Goal: Task Accomplishment & Management: Use online tool/utility

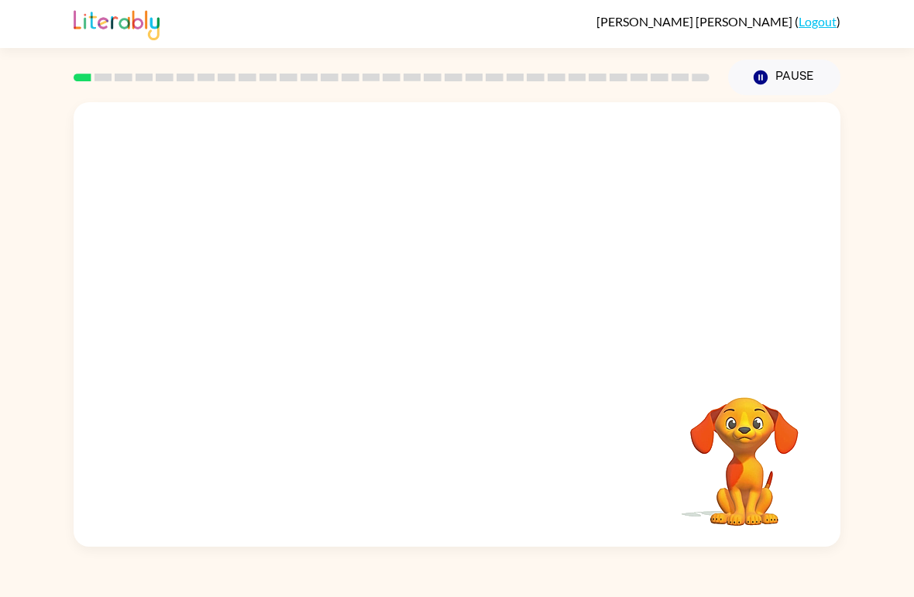
click at [889, 86] on div "[PERSON_NAME] ( Logout ) Pause Pause Your browser must support playing .mp4 fil…" at bounding box center [457, 298] width 914 height 597
click at [792, 84] on button "Pause Pause" at bounding box center [784, 78] width 112 height 36
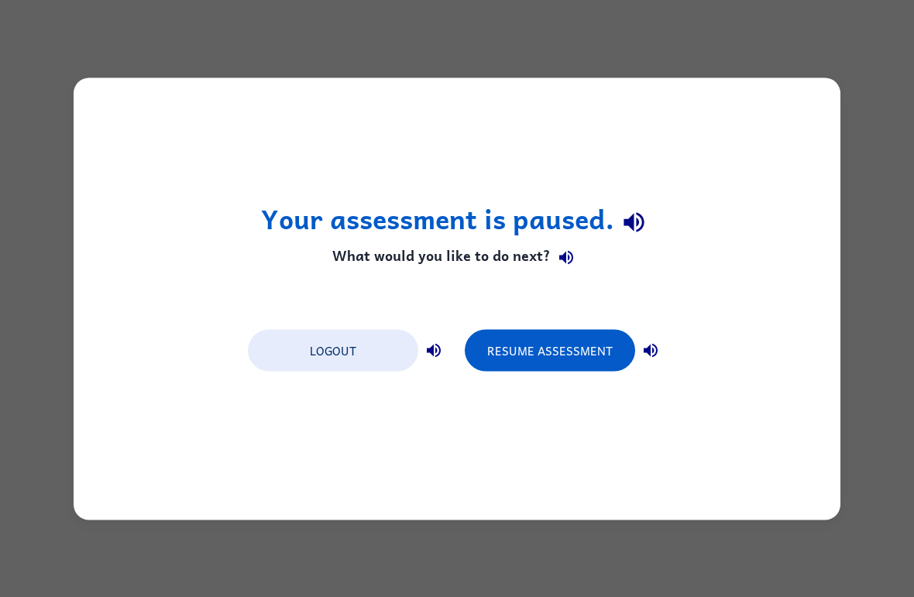
click at [541, 348] on button "Resume Assessment" at bounding box center [550, 350] width 170 height 42
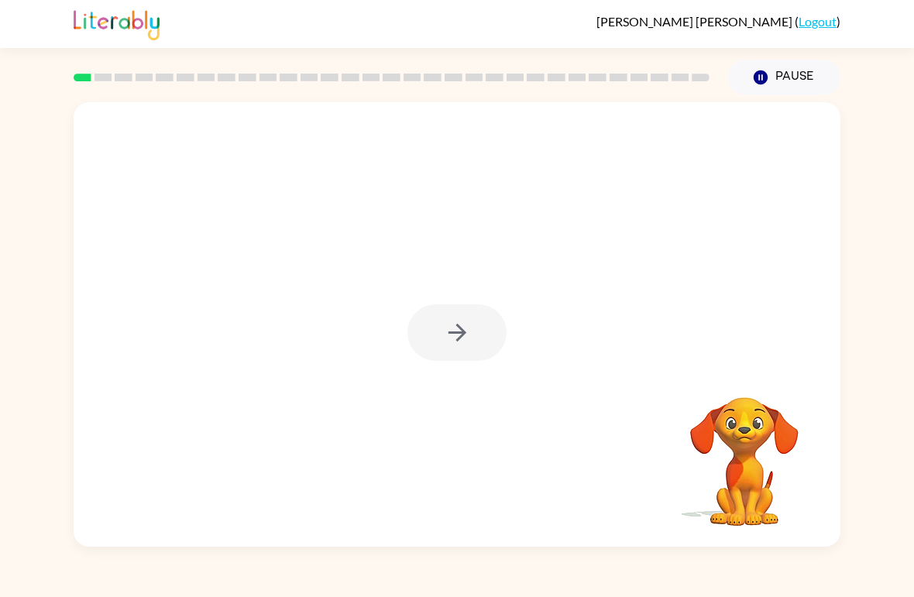
click at [470, 337] on div at bounding box center [456, 332] width 99 height 57
click at [457, 338] on icon "button" at bounding box center [457, 332] width 27 height 27
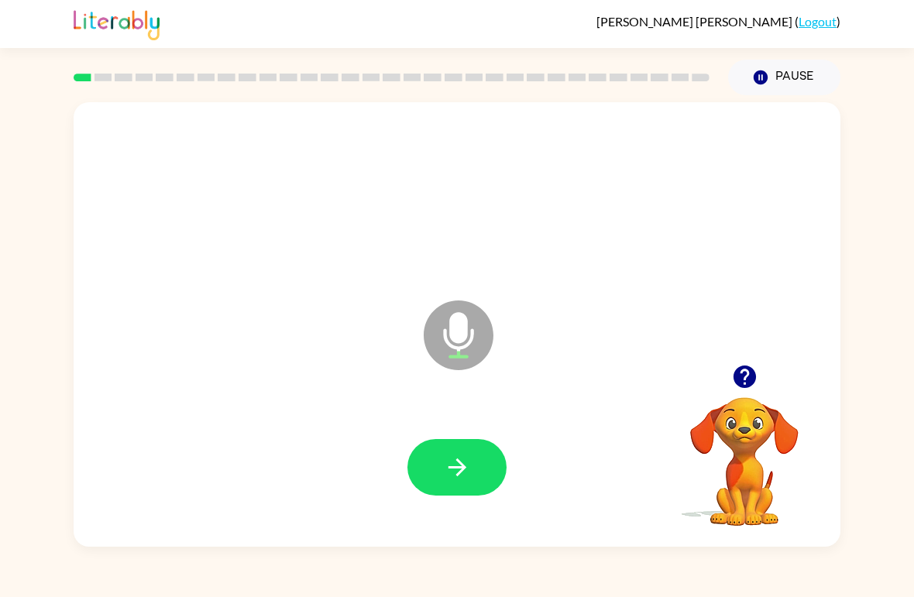
click at [458, 472] on icon "button" at bounding box center [457, 467] width 27 height 27
click at [467, 493] on button "button" at bounding box center [456, 467] width 99 height 57
click at [465, 475] on icon "button" at bounding box center [457, 467] width 27 height 27
click at [462, 479] on icon "button" at bounding box center [457, 467] width 27 height 27
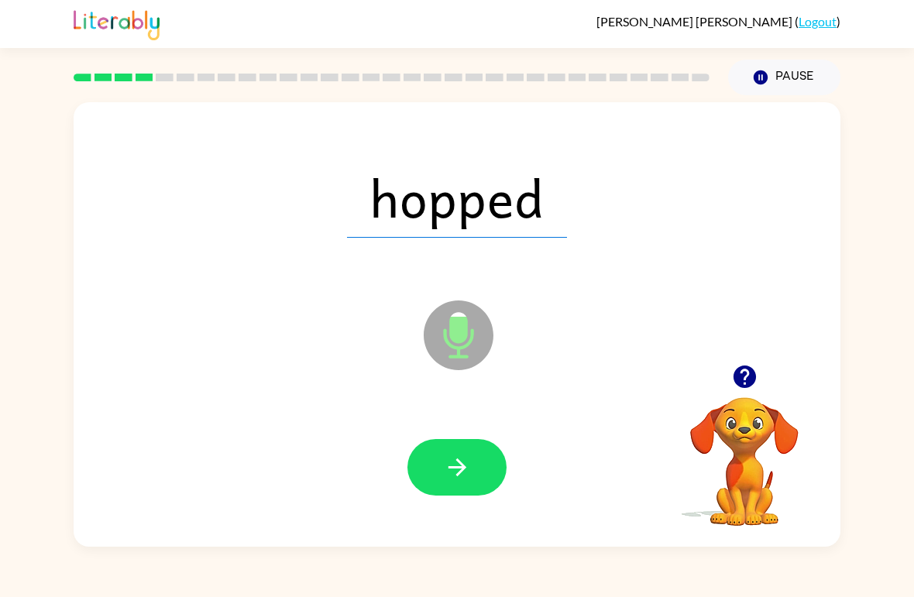
click at [485, 481] on button "button" at bounding box center [456, 467] width 99 height 57
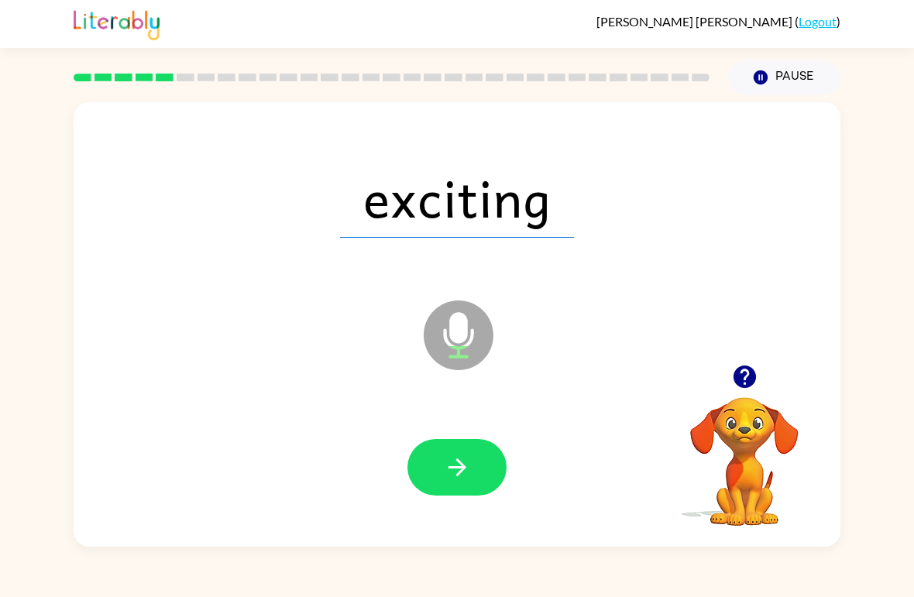
click at [463, 487] on button "button" at bounding box center [456, 467] width 99 height 57
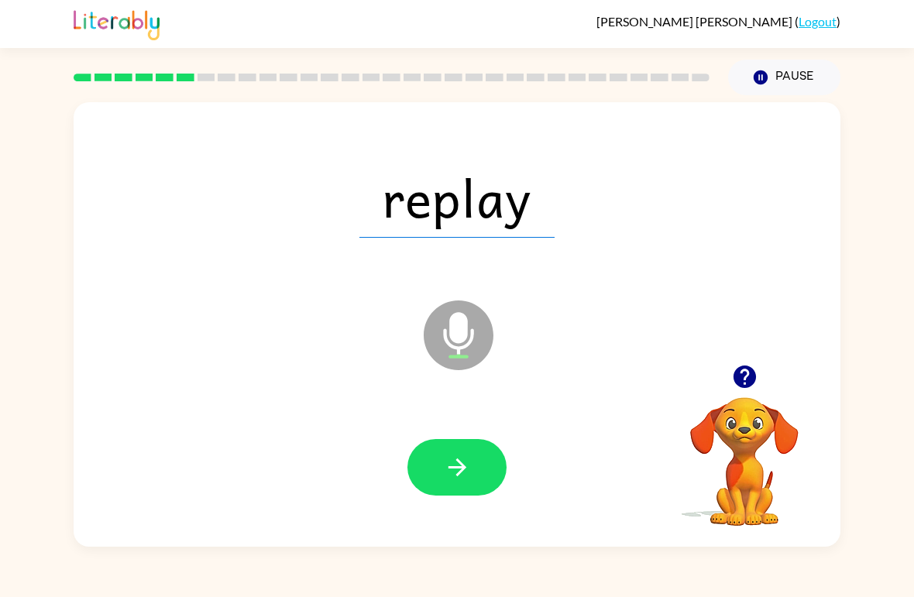
click at [490, 474] on button "button" at bounding box center [456, 467] width 99 height 57
click at [481, 469] on button "button" at bounding box center [456, 467] width 99 height 57
click at [459, 467] on icon "button" at bounding box center [457, 467] width 27 height 27
click at [482, 485] on button "button" at bounding box center [456, 467] width 99 height 57
click at [483, 486] on button "button" at bounding box center [456, 467] width 99 height 57
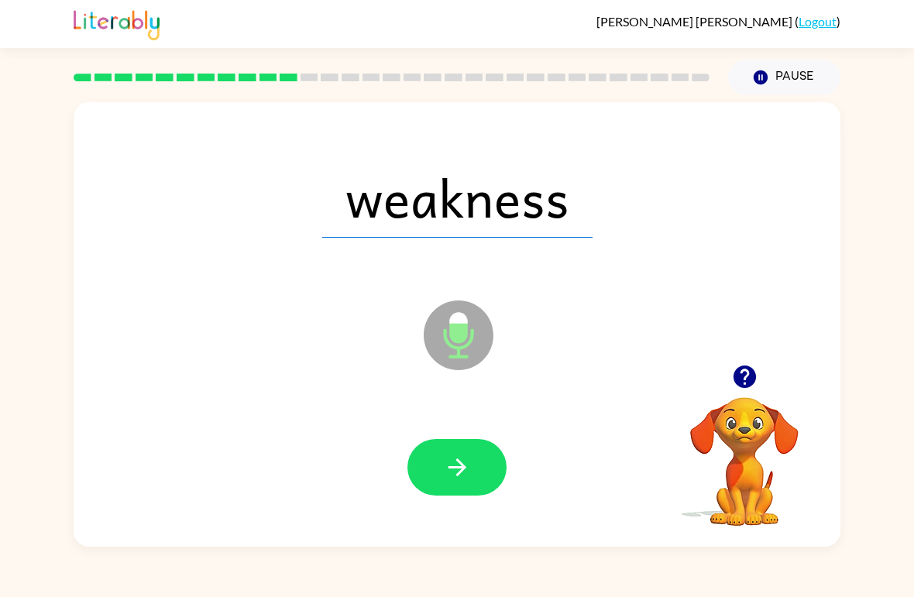
click at [455, 480] on icon "button" at bounding box center [457, 467] width 27 height 27
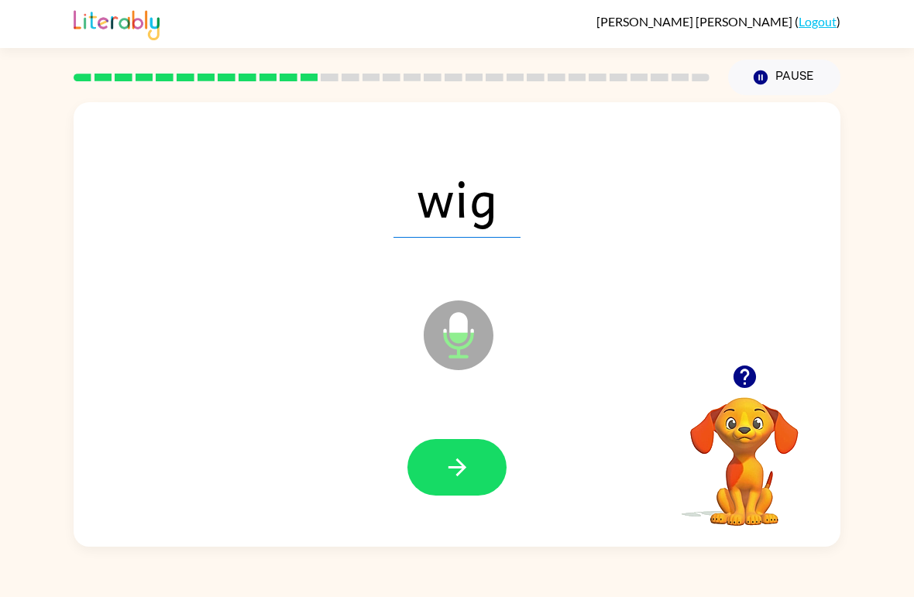
click at [465, 496] on button "button" at bounding box center [456, 467] width 99 height 57
click at [464, 458] on icon "button" at bounding box center [457, 467] width 27 height 27
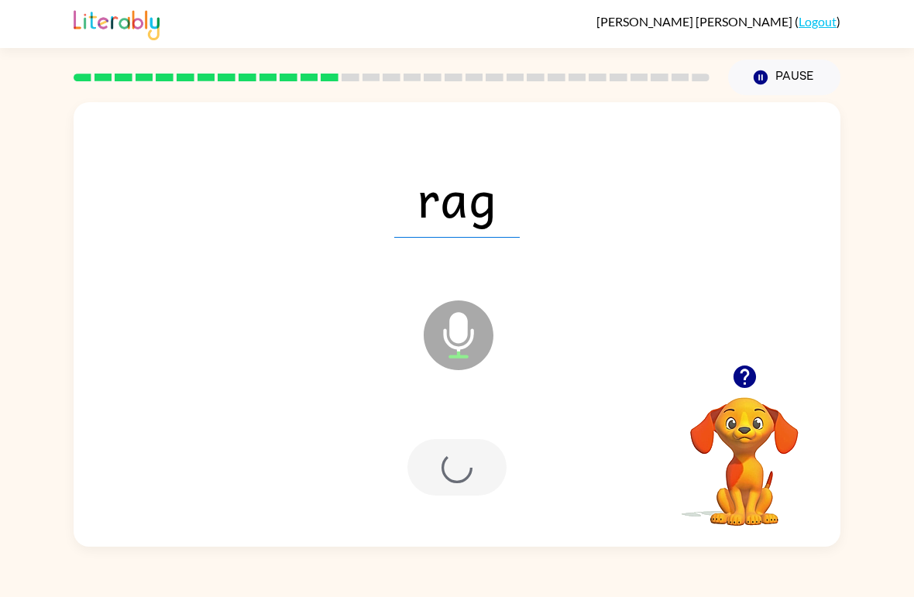
click at [463, 458] on div at bounding box center [456, 467] width 99 height 57
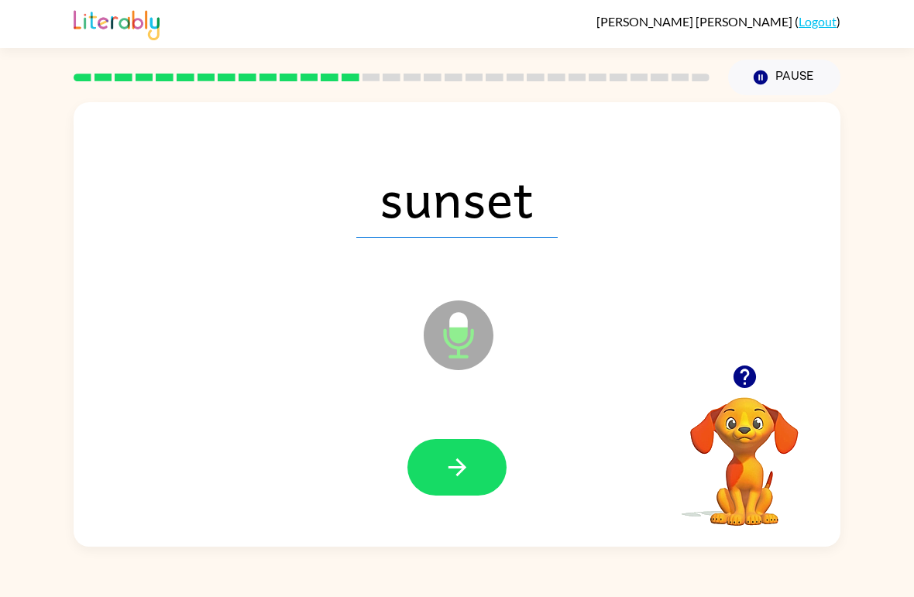
click at [462, 472] on icon "button" at bounding box center [457, 467] width 27 height 27
click at [466, 512] on div at bounding box center [457, 468] width 736 height 128
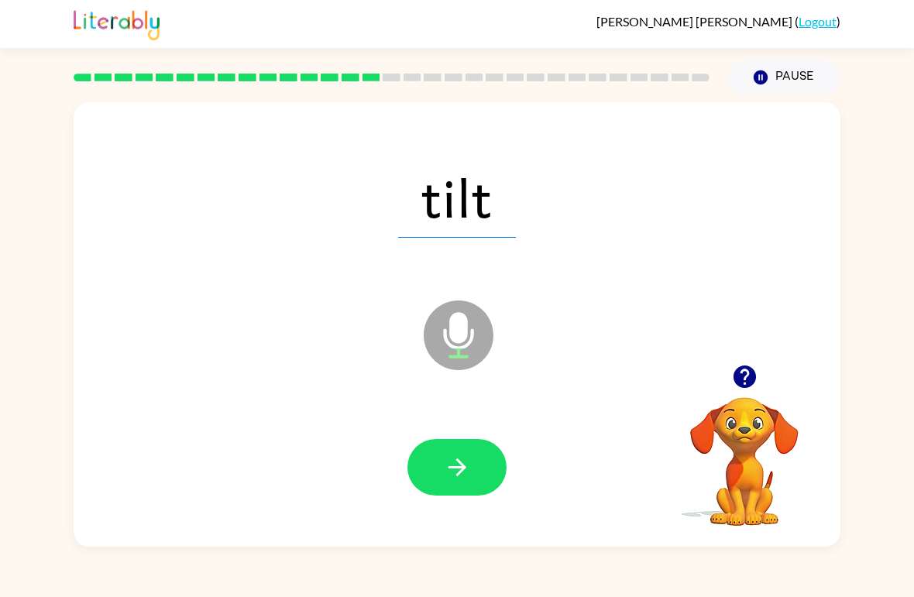
click at [466, 479] on icon "button" at bounding box center [457, 467] width 27 height 27
click at [465, 479] on div at bounding box center [456, 467] width 99 height 57
click at [468, 468] on icon "button" at bounding box center [457, 467] width 27 height 27
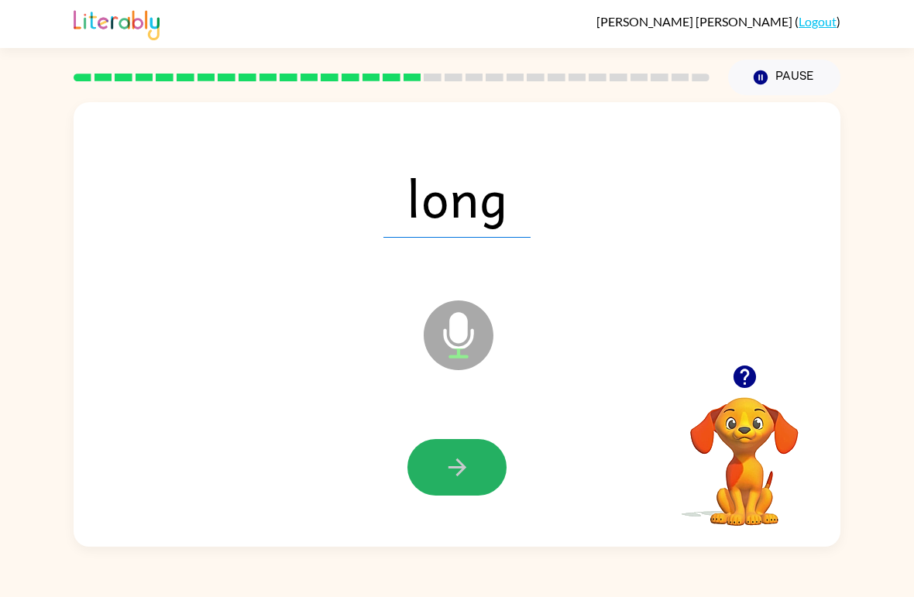
click at [485, 472] on button "button" at bounding box center [456, 467] width 99 height 57
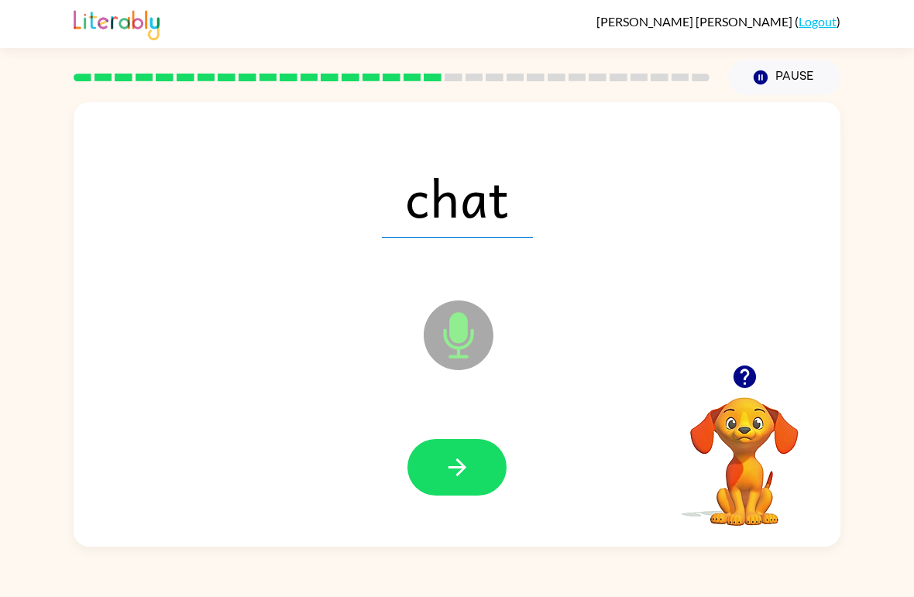
click at [464, 464] on icon "button" at bounding box center [457, 467] width 27 height 27
click at [472, 485] on button "button" at bounding box center [456, 467] width 99 height 57
click at [474, 469] on button "button" at bounding box center [456, 467] width 99 height 57
click at [457, 446] on button "button" at bounding box center [456, 467] width 99 height 57
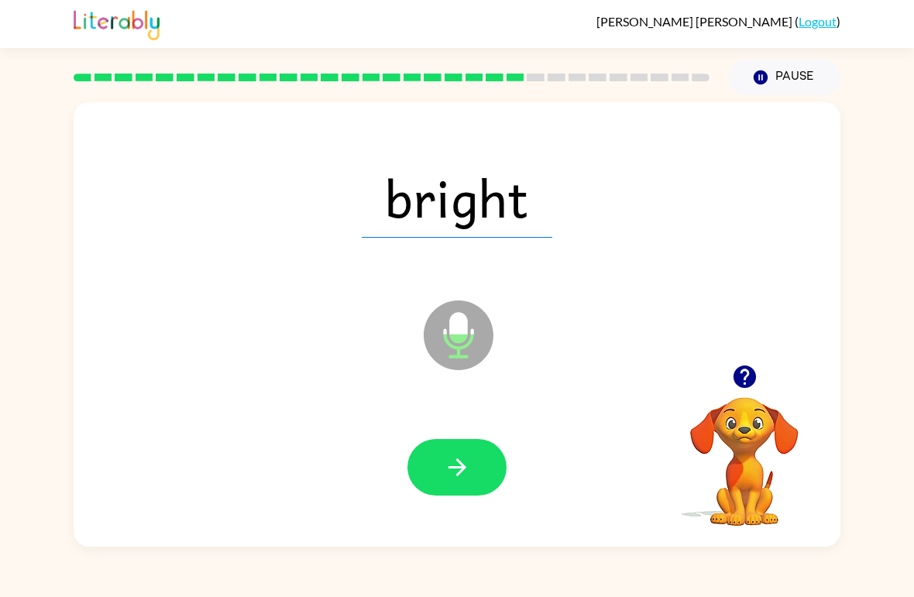
click at [481, 476] on button "button" at bounding box center [456, 467] width 99 height 57
click at [474, 483] on button "button" at bounding box center [456, 467] width 99 height 57
click at [468, 481] on icon "button" at bounding box center [457, 467] width 27 height 27
click at [458, 470] on icon "button" at bounding box center [457, 467] width 27 height 27
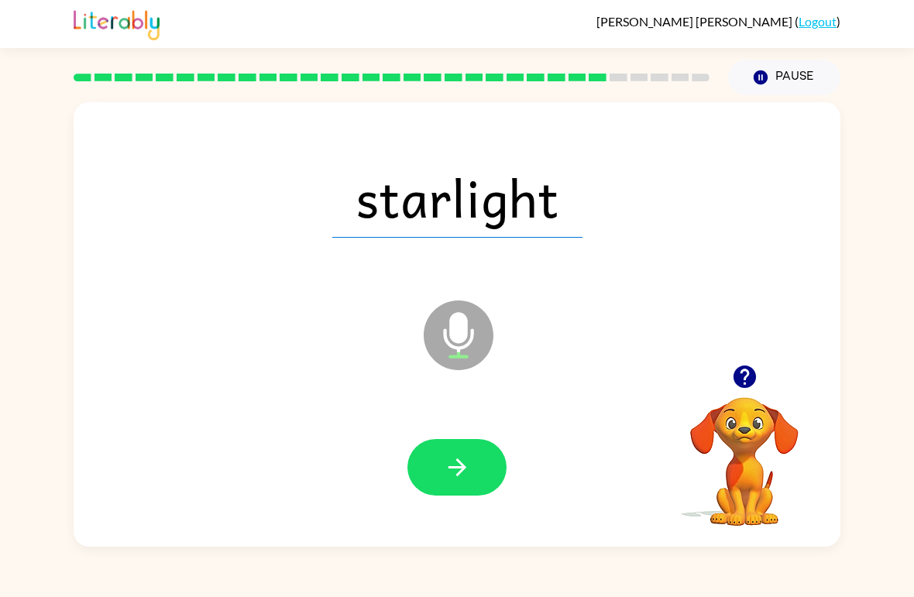
click at [445, 465] on icon "button" at bounding box center [457, 467] width 27 height 27
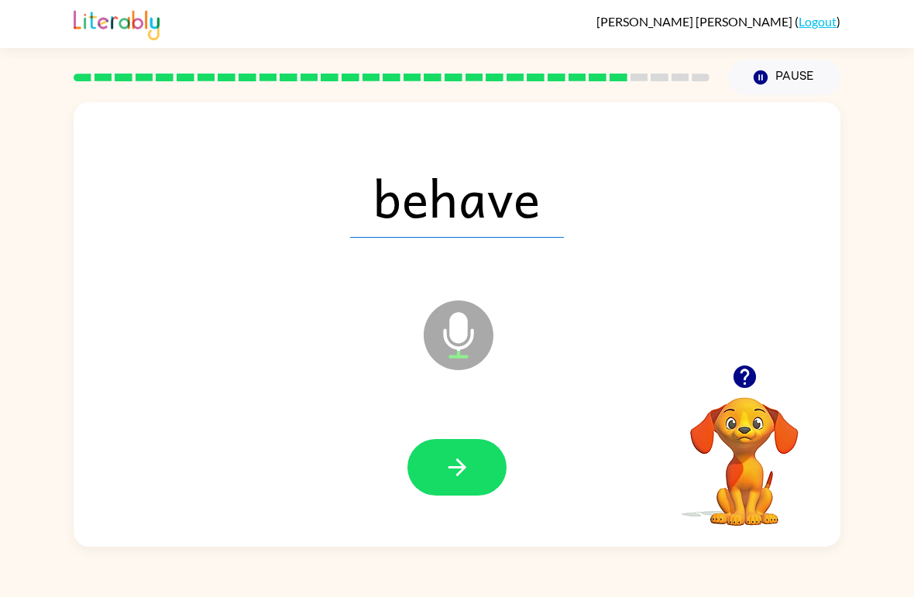
click at [467, 493] on button "button" at bounding box center [456, 467] width 99 height 57
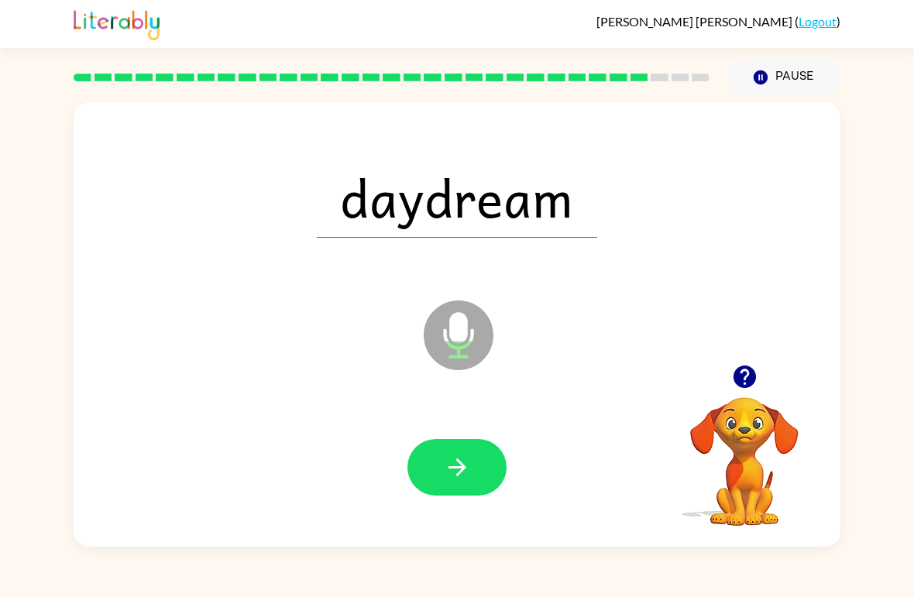
click at [470, 465] on icon "button" at bounding box center [457, 467] width 27 height 27
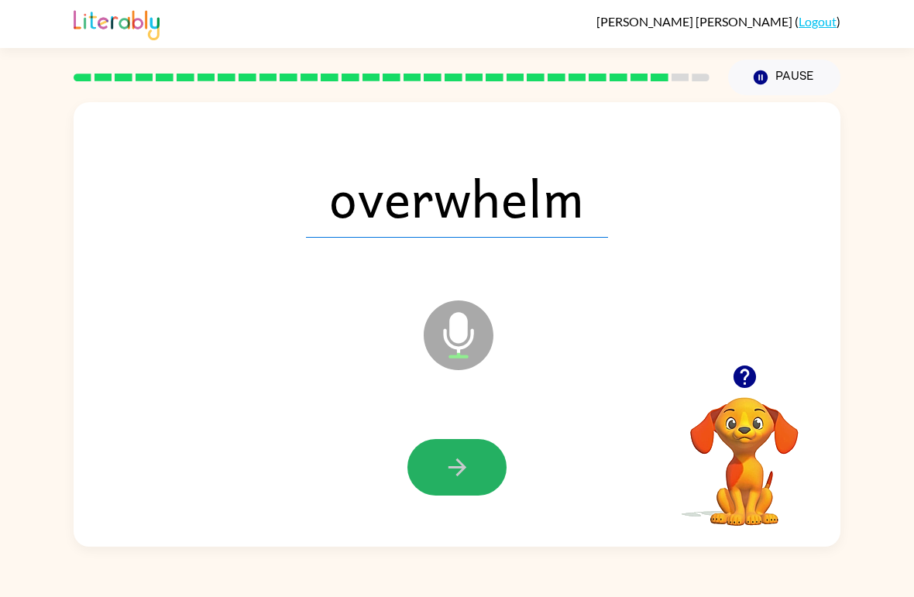
click at [479, 489] on button "button" at bounding box center [456, 467] width 99 height 57
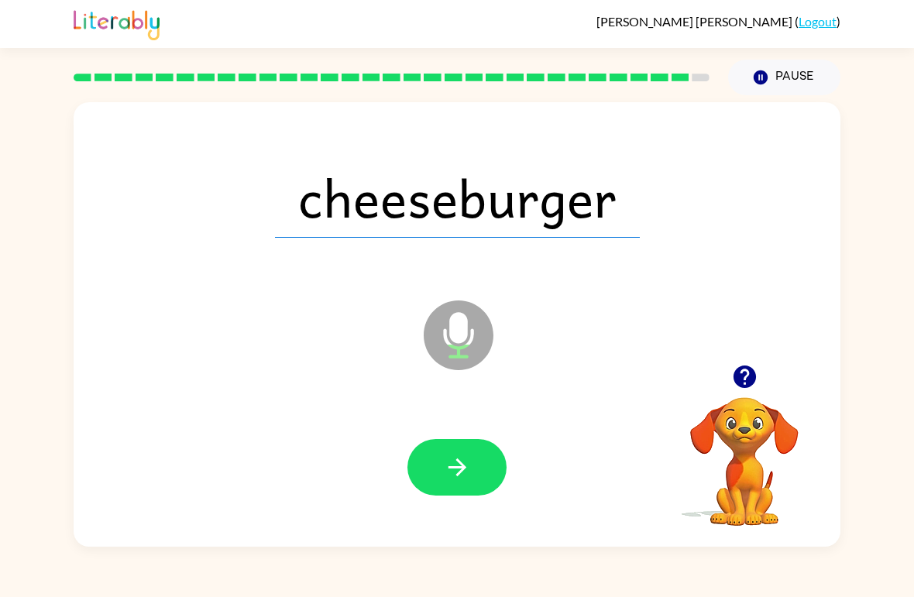
click at [447, 495] on button "button" at bounding box center [456, 467] width 99 height 57
click at [446, 494] on div at bounding box center [456, 467] width 99 height 57
